Goal: Navigation & Orientation: Find specific page/section

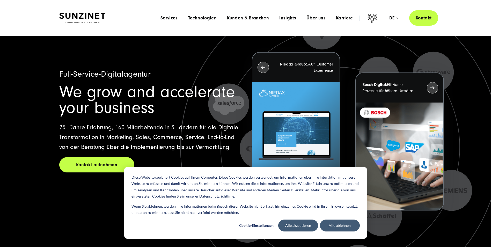
click at [94, 14] on img at bounding box center [82, 18] width 46 height 11
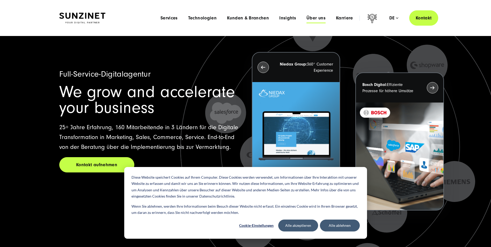
click at [316, 20] on span "Über uns" at bounding box center [315, 18] width 19 height 5
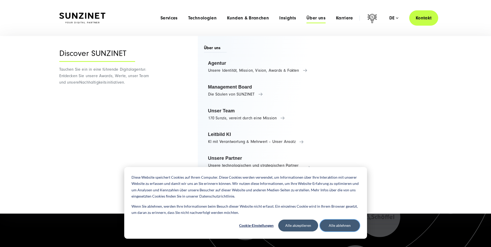
click at [341, 223] on button "Alle ablehnen" at bounding box center [340, 225] width 40 height 12
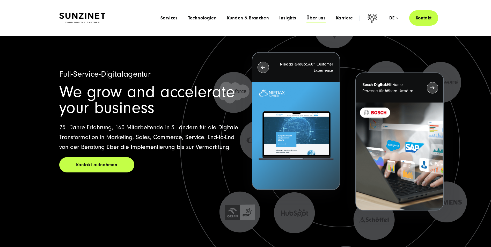
click at [318, 18] on span "Über uns" at bounding box center [315, 18] width 19 height 5
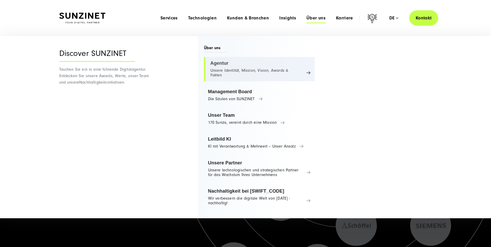
click at [223, 61] on link "Agentur Unsere Identität, Mission, Vision, Awards & Fakten" at bounding box center [259, 69] width 111 height 24
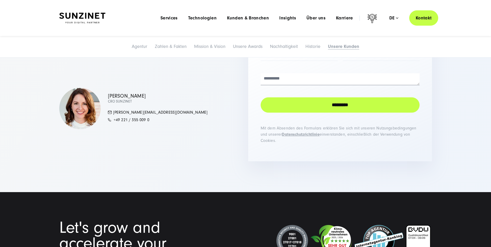
scroll to position [3778, 0]
